Goal: Task Accomplishment & Management: Manage account settings

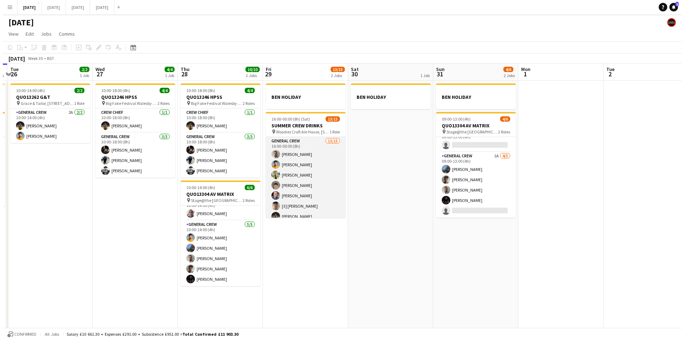
scroll to position [88, 0]
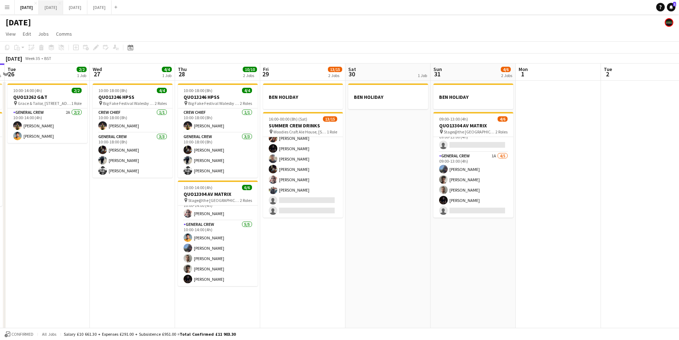
click at [63, 6] on button "[DATE] Close" at bounding box center [51, 7] width 24 height 14
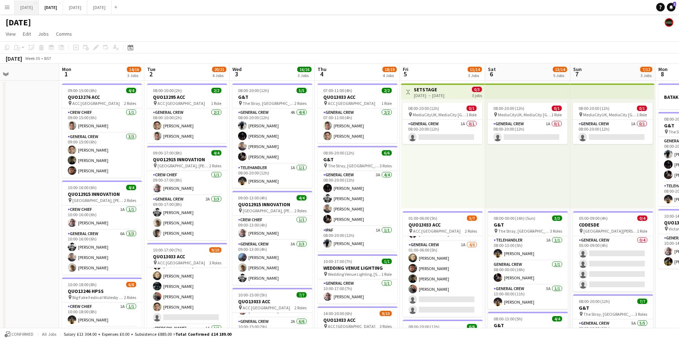
click at [34, 9] on button "[DATE] Close" at bounding box center [27, 7] width 24 height 14
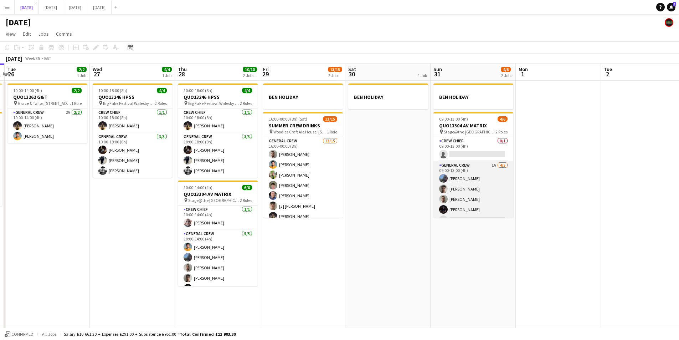
scroll to position [9, 0]
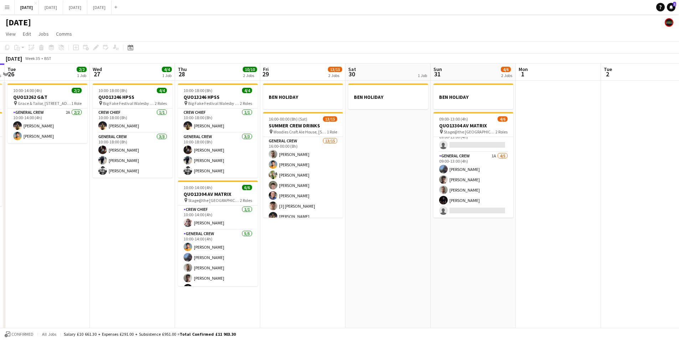
click at [479, 184] on app-card-role "General Crew 1A [DATE] 09:00-13:00 (4h) [PERSON_NAME] Kamuren Brownhill [PERSON…" at bounding box center [473, 185] width 80 height 66
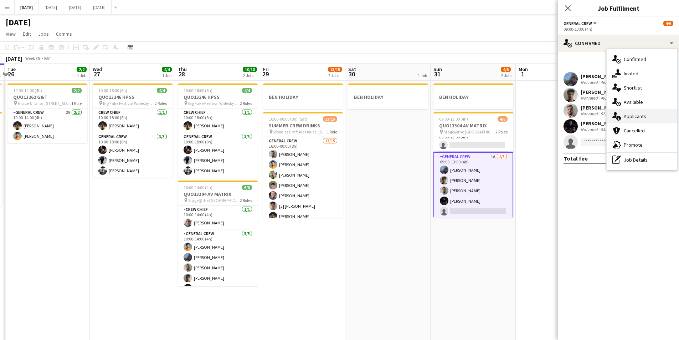
click at [635, 118] on div "single-neutral-actions-information Applicants" at bounding box center [642, 116] width 71 height 14
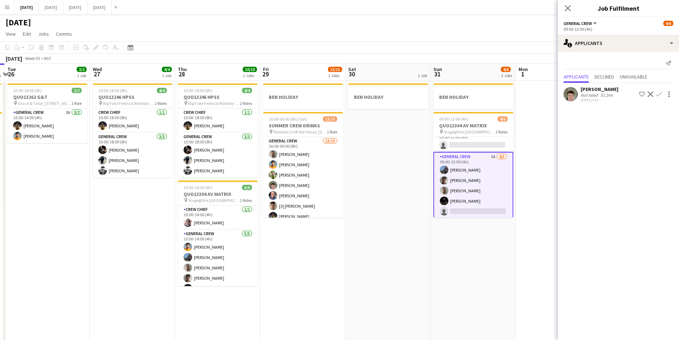
click at [658, 92] on app-icon "Confirm" at bounding box center [659, 94] width 6 height 6
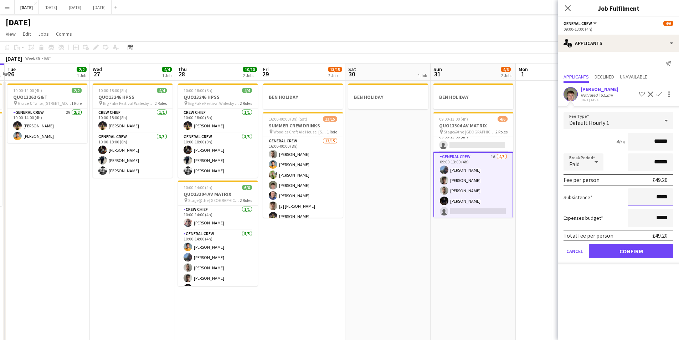
click at [660, 196] on input "*****" at bounding box center [651, 197] width 46 height 18
type input "******"
click at [632, 249] on button "Confirm" at bounding box center [631, 251] width 84 height 14
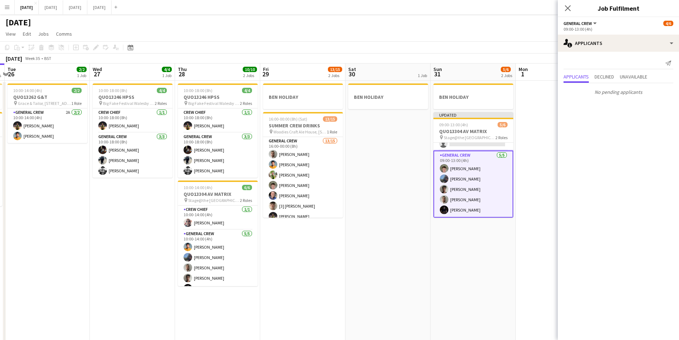
scroll to position [0, 0]
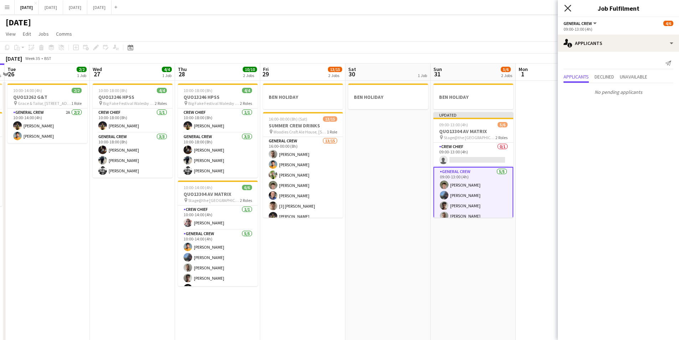
click at [569, 7] on icon at bounding box center [567, 8] width 7 height 7
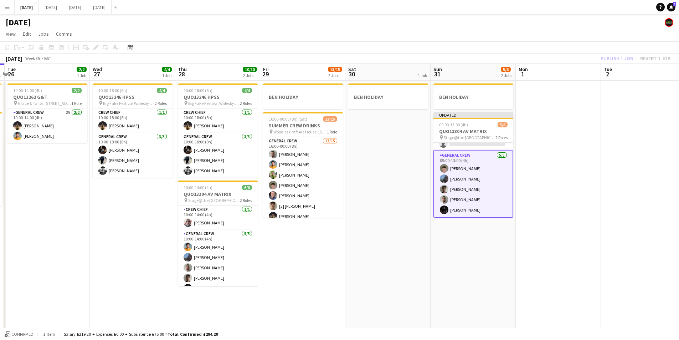
click at [459, 208] on app-card-role "General Crew [DATE] 09:00-13:00 (4h) [PERSON_NAME] [PERSON_NAME] [PERSON_NAME] …" at bounding box center [473, 183] width 80 height 67
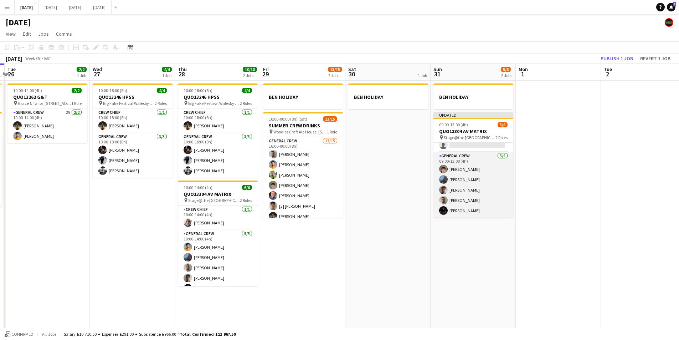
click at [460, 209] on app-card-role "General Crew [DATE] 09:00-13:00 (4h) [PERSON_NAME] [PERSON_NAME] [PERSON_NAME] …" at bounding box center [473, 185] width 80 height 66
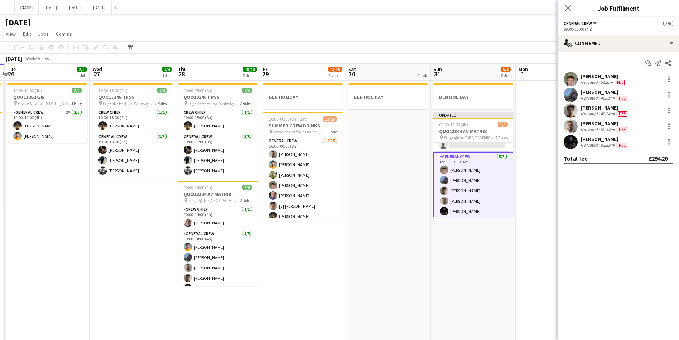
scroll to position [16, 0]
click at [672, 140] on div at bounding box center [669, 142] width 9 height 9
click at [644, 174] on span "Switch crew" at bounding box center [639, 172] width 30 height 6
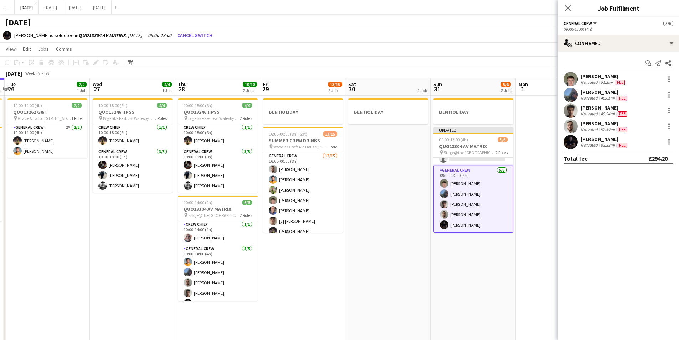
scroll to position [0, 0]
click at [473, 173] on app-card-role "Crew Chief 0/1 09:00-13:00 (4h) single-neutral-actions" at bounding box center [473, 170] width 80 height 24
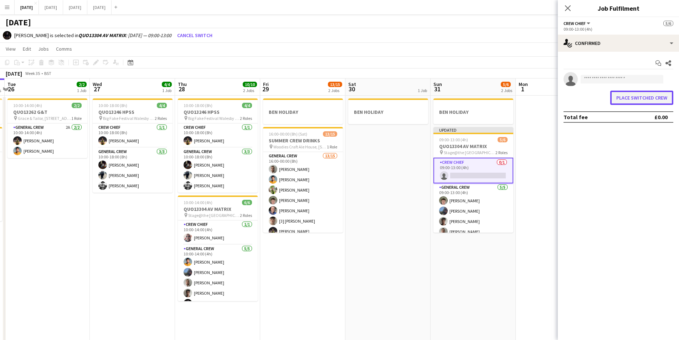
click at [638, 94] on button "Place switched crew" at bounding box center [641, 98] width 63 height 14
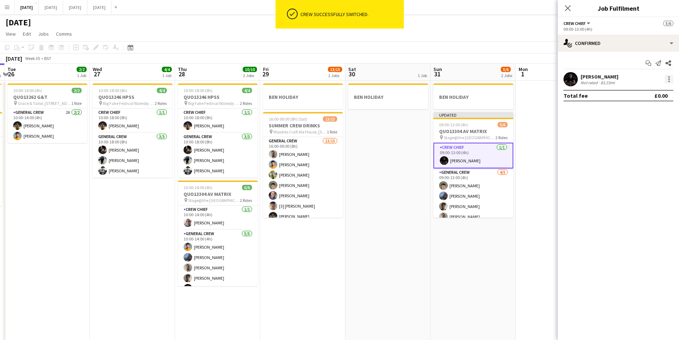
click at [668, 78] on div at bounding box center [669, 79] width 9 height 9
click at [646, 96] on button "Edit fee" at bounding box center [646, 92] width 56 height 17
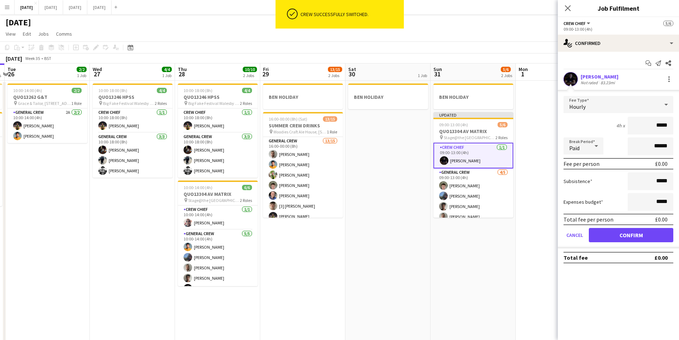
click at [650, 106] on div "Hourly" at bounding box center [612, 104] width 96 height 17
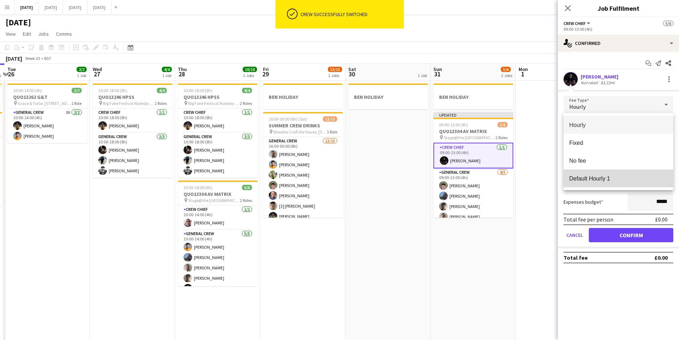
click at [593, 185] on mat-option "Default Hourly 1" at bounding box center [619, 178] width 110 height 18
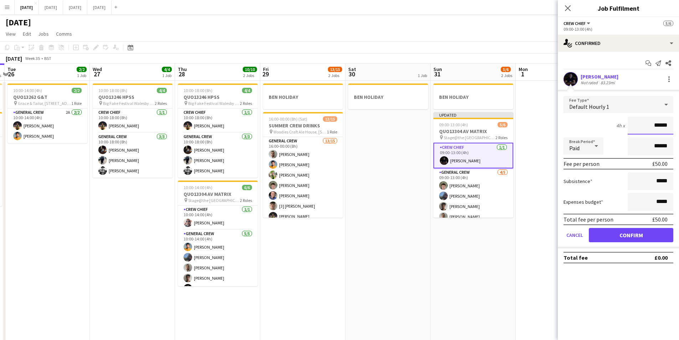
click at [660, 126] on input "******" at bounding box center [651, 126] width 46 height 18
type input "******"
click at [660, 181] on input "*****" at bounding box center [651, 181] width 46 height 18
type input "******"
click at [623, 235] on button "Confirm" at bounding box center [631, 235] width 84 height 14
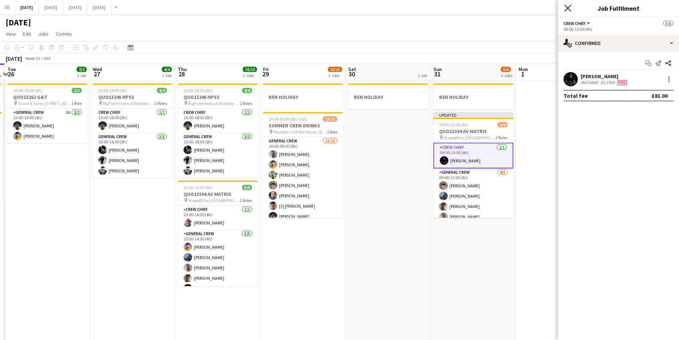
click at [567, 10] on icon "Close pop-in" at bounding box center [567, 8] width 7 height 7
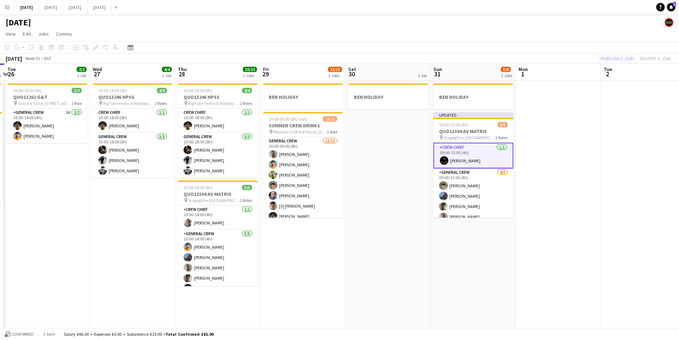
click at [609, 61] on div "Publish 1 job Revert 1 job" at bounding box center [635, 58] width 87 height 9
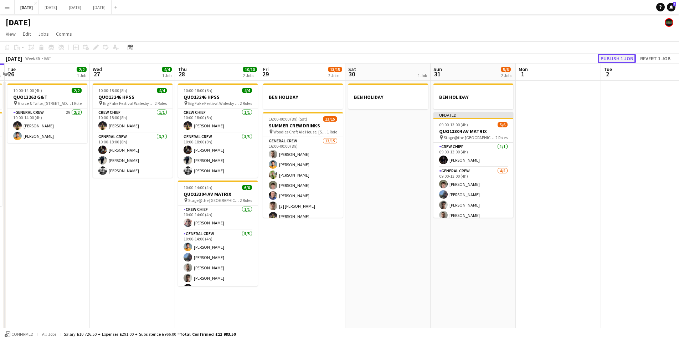
click at [612, 60] on button "Publish 1 job" at bounding box center [617, 58] width 38 height 9
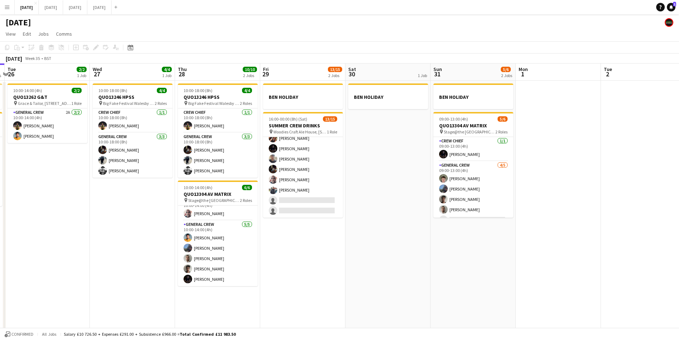
scroll to position [0, 260]
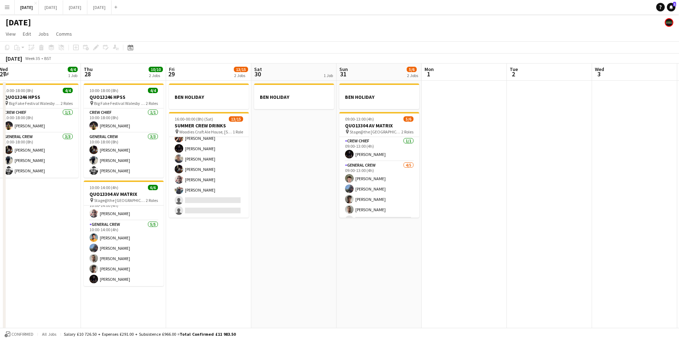
drag, startPoint x: 466, startPoint y: 229, endPoint x: 372, endPoint y: 209, distance: 96.2
click at [372, 209] on app-calendar-viewport "Sun 24 2/2 1 Job Mon 25 4/4 2 Jobs Tue 26 2/2 1 Job Wed 27 4/4 1 Job Thu 28 10/…" at bounding box center [339, 204] width 679 height 283
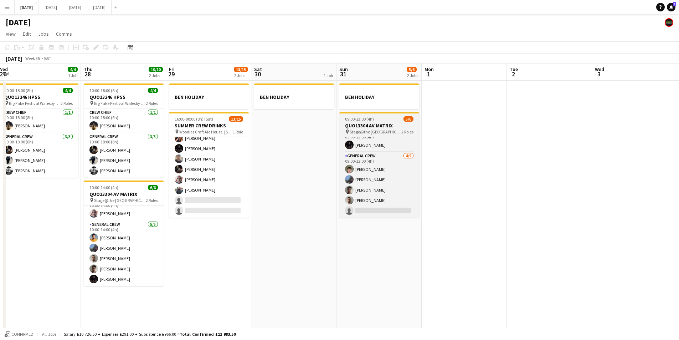
scroll to position [0, 0]
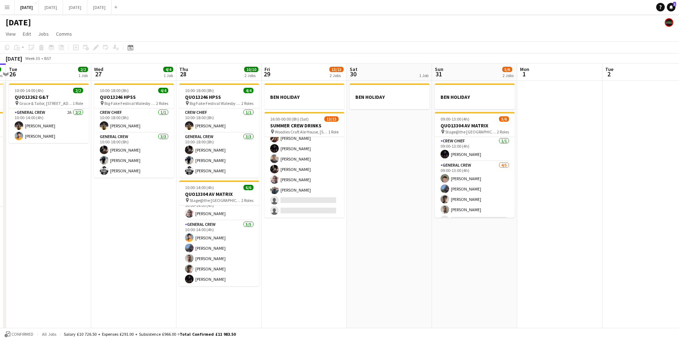
drag, startPoint x: 333, startPoint y: 204, endPoint x: 420, endPoint y: 211, distance: 87.6
click at [415, 213] on app-calendar-viewport "Sun 24 2/2 1 Job Mon 25 4/4 2 Jobs Tue 26 2/2 1 Job Wed 27 4/4 1 Job Thu 28 10/…" at bounding box center [339, 204] width 679 height 283
